Goal: Information Seeking & Learning: Learn about a topic

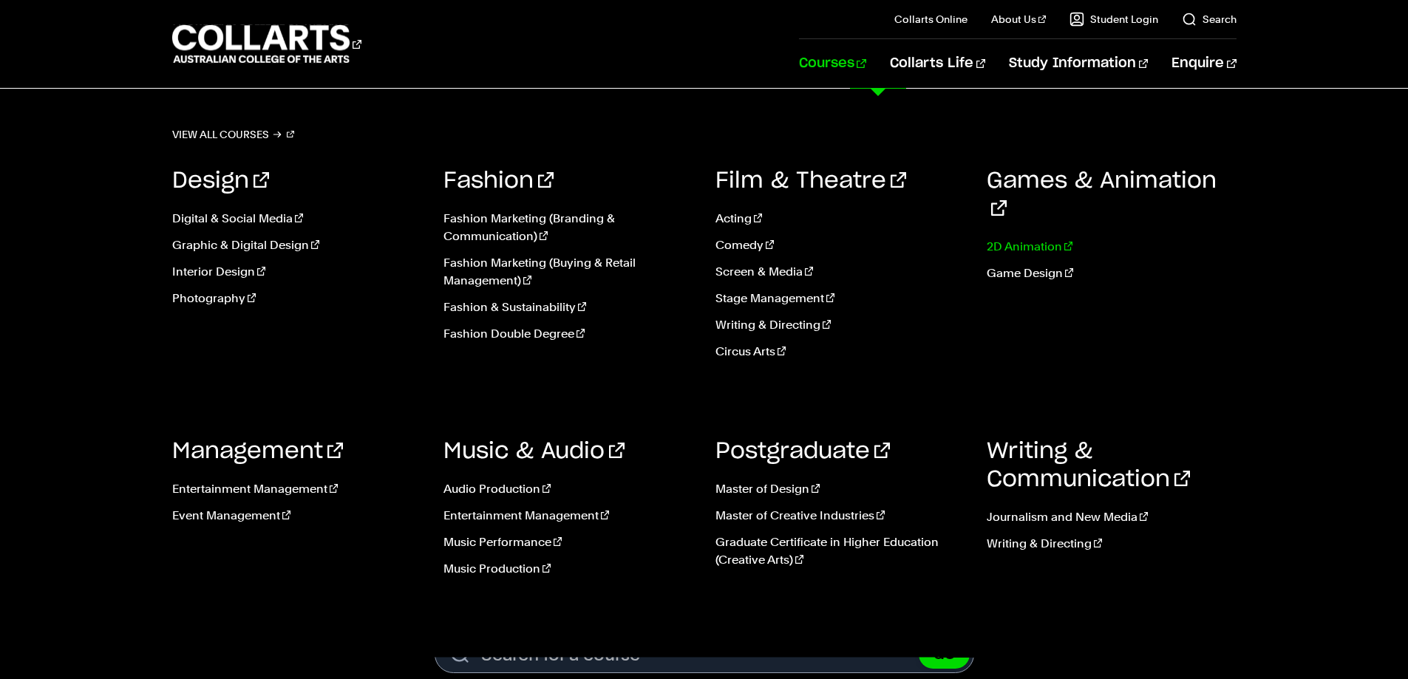
click at [1032, 238] on link "2D Animation" at bounding box center [1111, 247] width 250 height 18
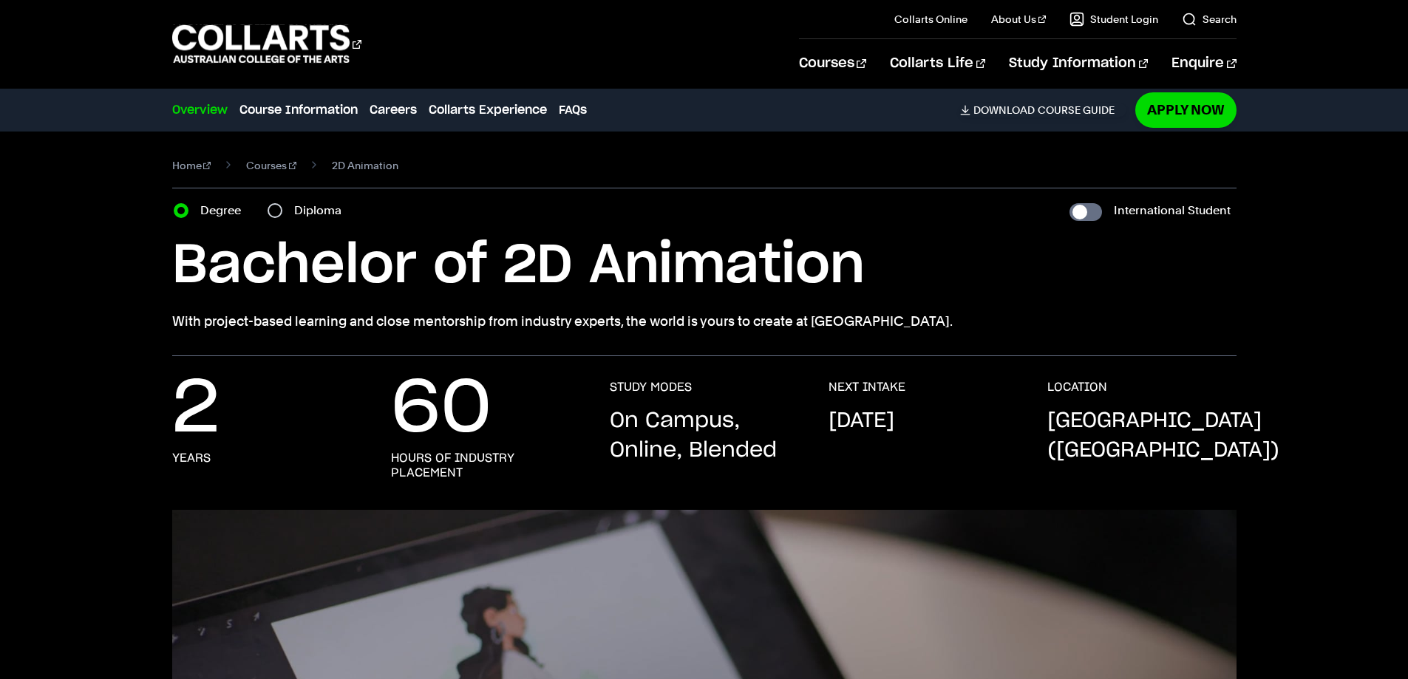
click at [284, 219] on div "Diploma" at bounding box center [308, 210] width 83 height 21
click at [278, 212] on input "Diploma" at bounding box center [274, 210] width 15 height 15
radio input "true"
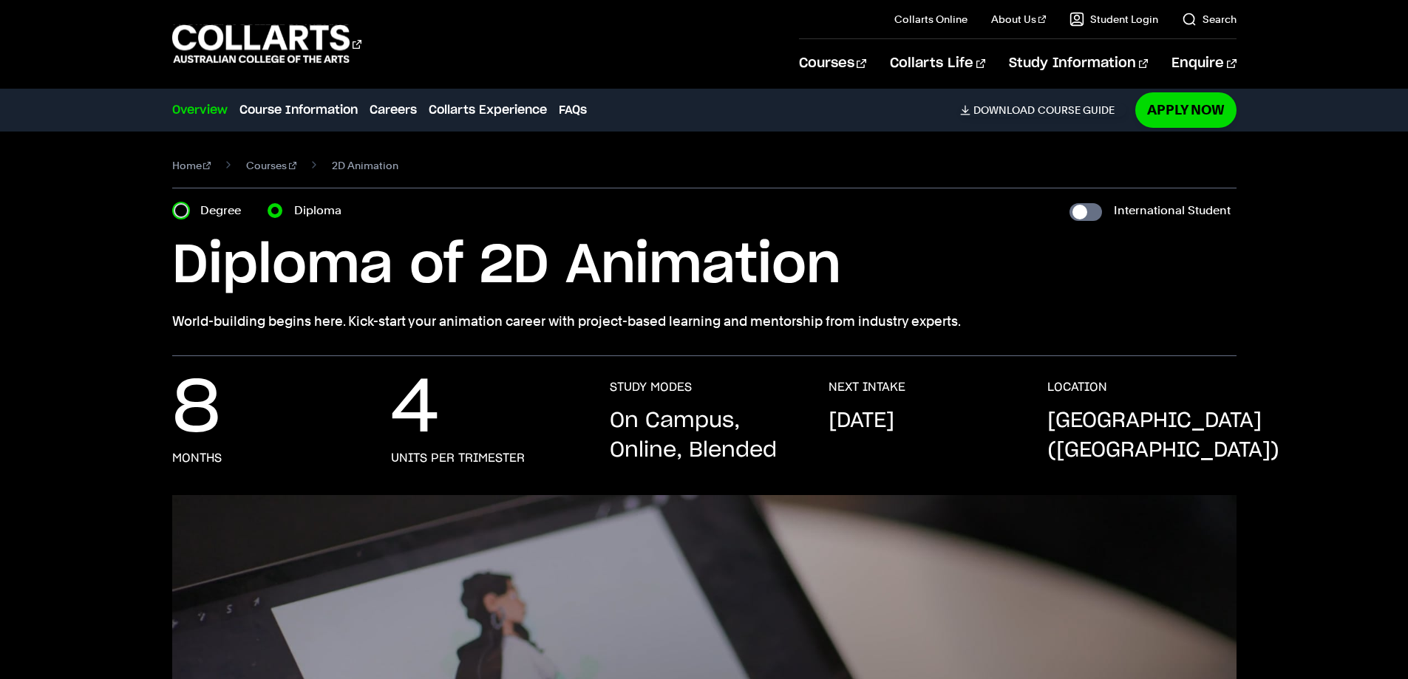
click at [178, 210] on input "Degree" at bounding box center [181, 210] width 15 height 15
radio input "true"
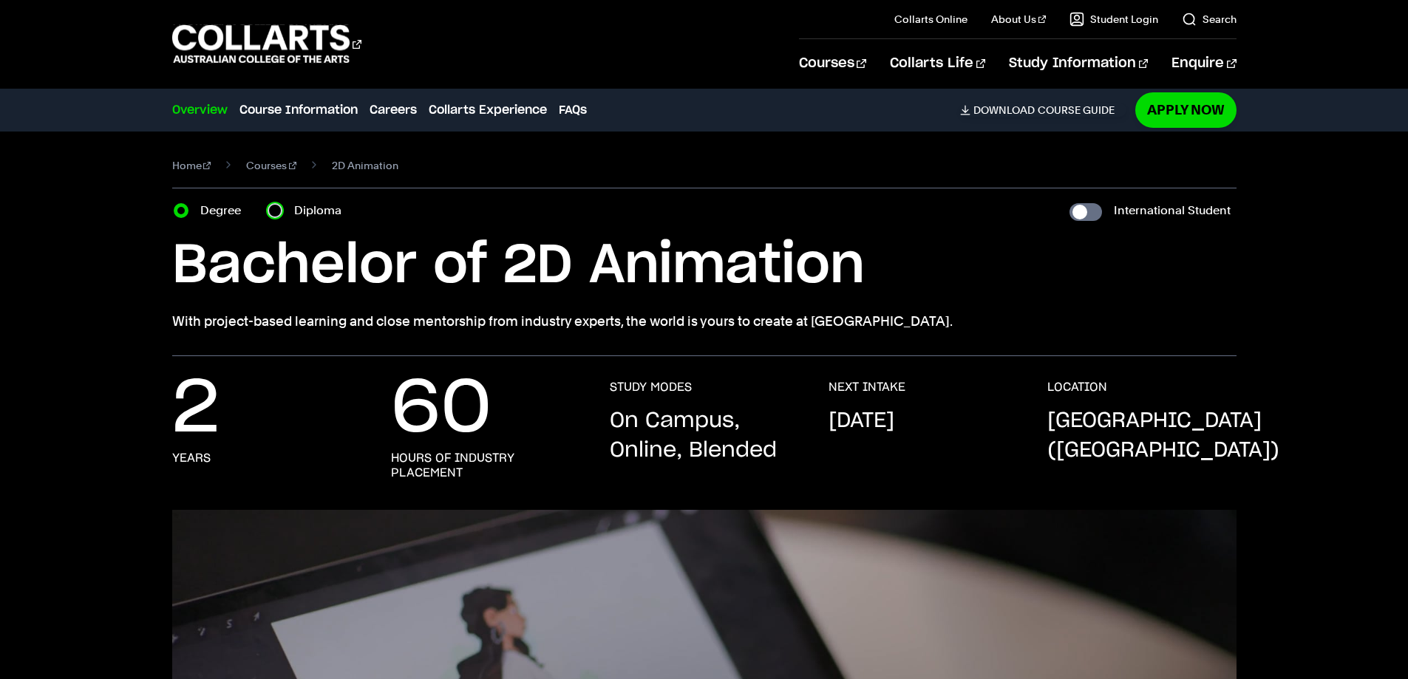
click at [274, 209] on input "Diploma" at bounding box center [274, 210] width 15 height 15
radio input "true"
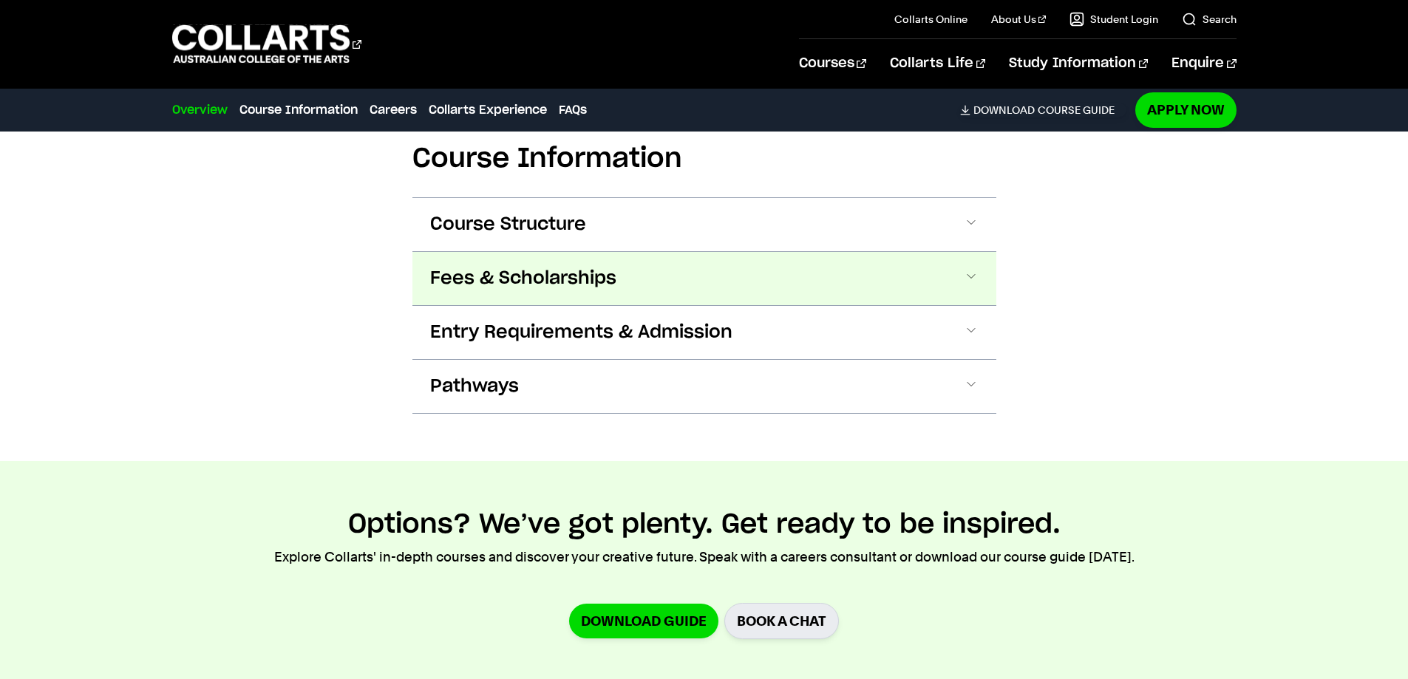
scroll to position [1404, 0]
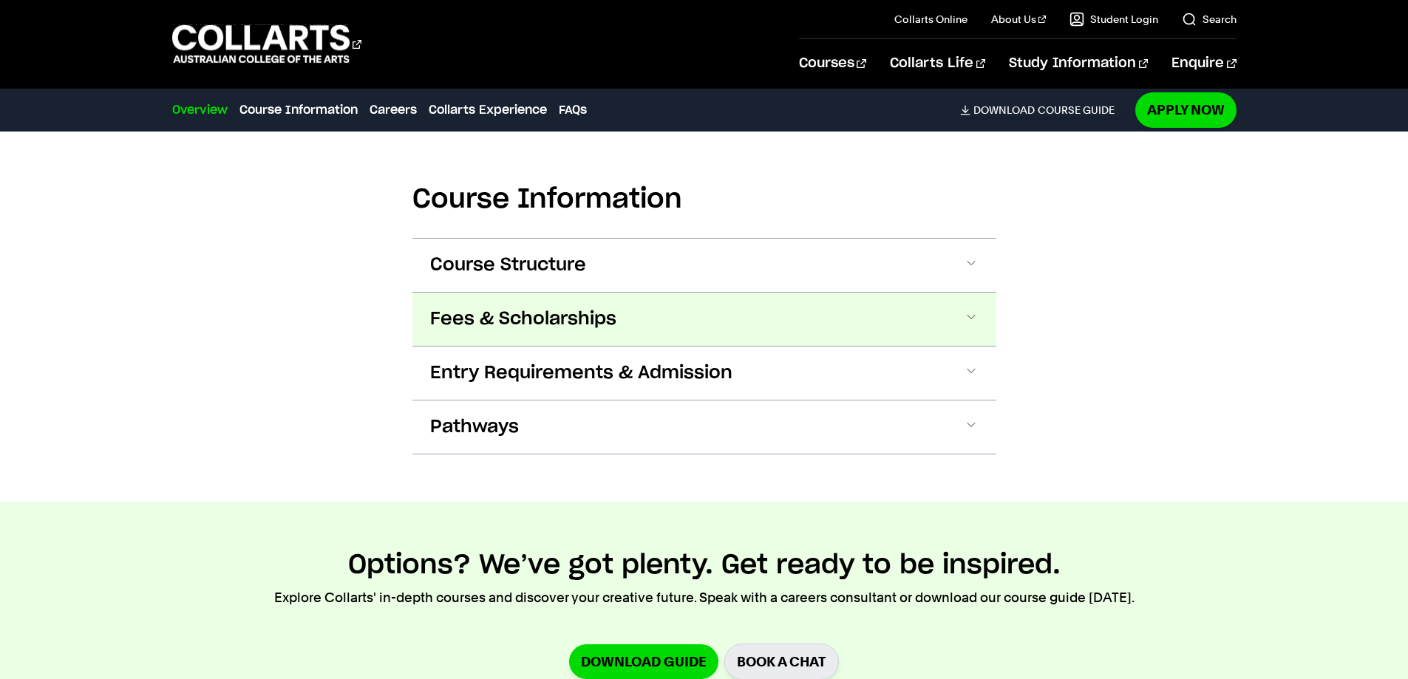
click at [621, 321] on button "Fees & Scholarships" at bounding box center [704, 319] width 584 height 53
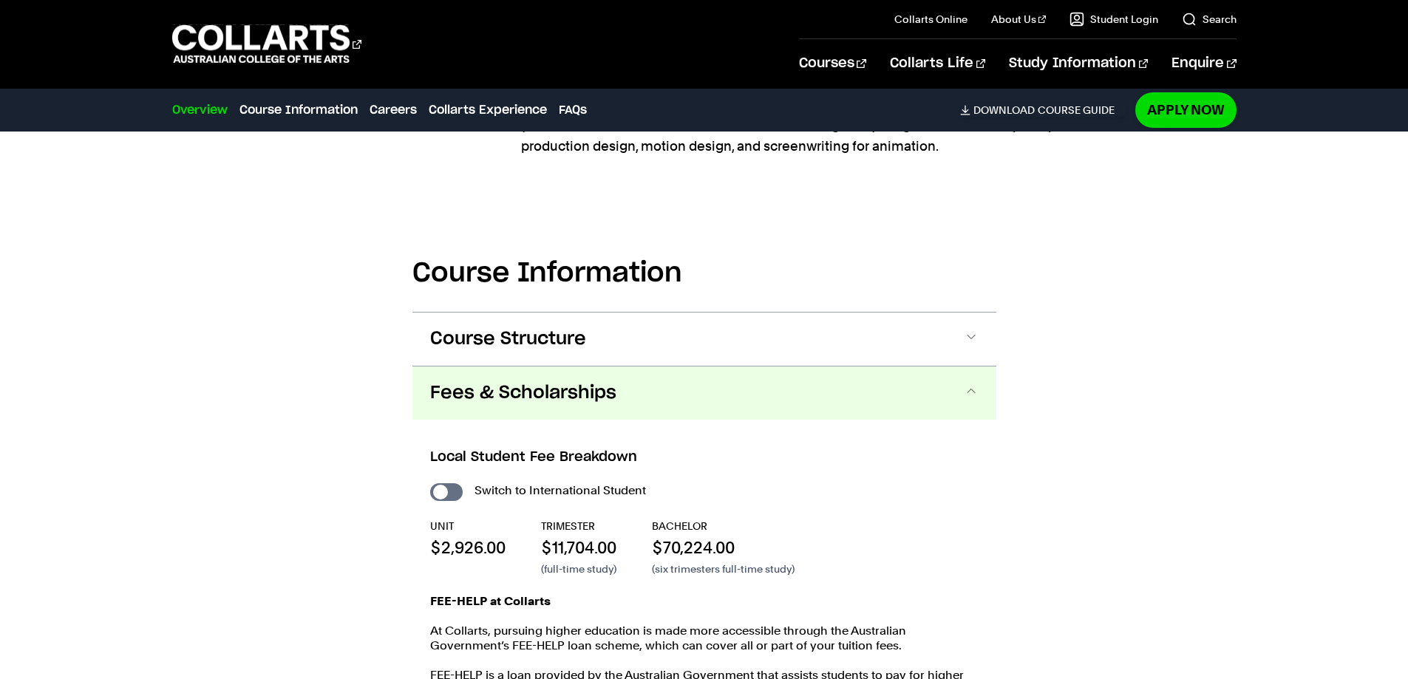
scroll to position [1552, 0]
